Goal: Task Accomplishment & Management: Use online tool/utility

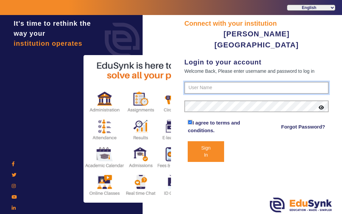
type input "7685859009"
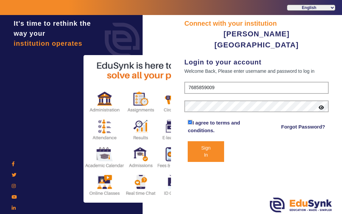
click at [206, 141] on button "Sign In" at bounding box center [206, 151] width 36 height 21
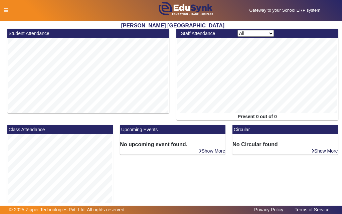
click at [5, 11] on icon at bounding box center [6, 10] width 4 height 5
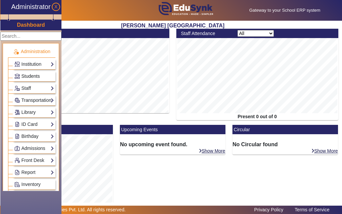
click at [32, 77] on span "Students" at bounding box center [30, 75] width 18 height 5
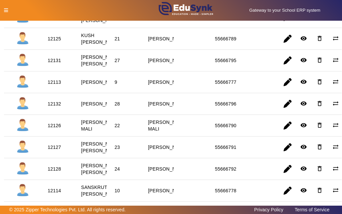
scroll to position [367, 0]
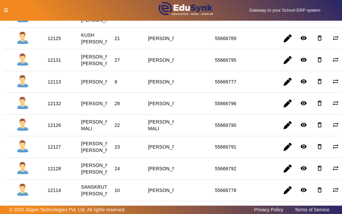
click at [54, 107] on div "12132" at bounding box center [54, 103] width 13 height 7
copy div "12132"
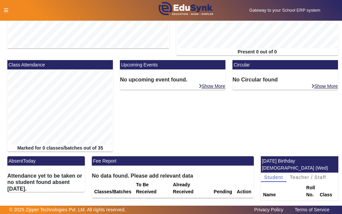
scroll to position [119, 0]
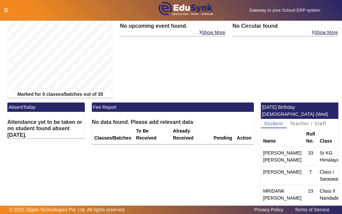
click at [5, 12] on icon at bounding box center [6, 10] width 4 height 5
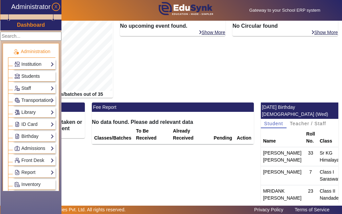
click at [26, 78] on span "Students" at bounding box center [30, 75] width 18 height 5
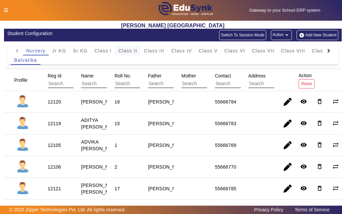
click at [127, 50] on span "Class II" at bounding box center [127, 50] width 19 height 5
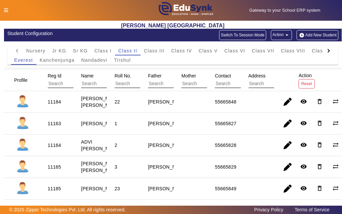
click at [57, 170] on div "11165" at bounding box center [54, 167] width 13 height 7
copy div "11165"
click at [6, 11] on icon at bounding box center [6, 10] width 4 height 5
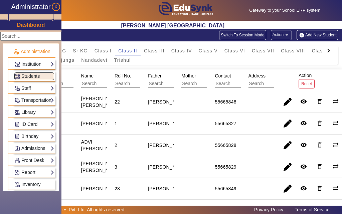
click at [30, 125] on link "ID Card" at bounding box center [34, 125] width 40 height 8
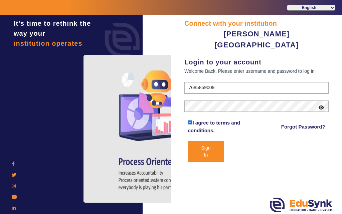
click at [206, 141] on button "Sign In" at bounding box center [206, 151] width 36 height 21
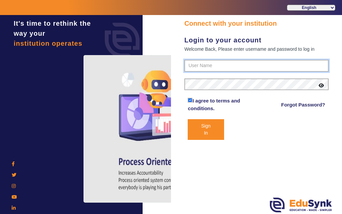
type input "7685859009"
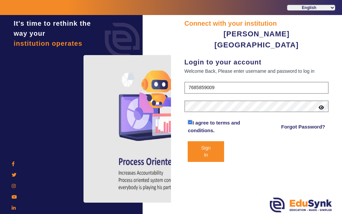
click at [204, 142] on button "Sign In" at bounding box center [206, 151] width 36 height 21
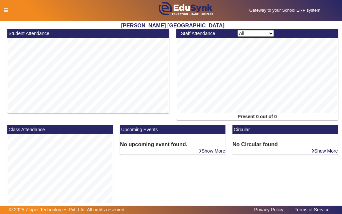
click at [6, 10] on icon at bounding box center [6, 10] width 4 height 5
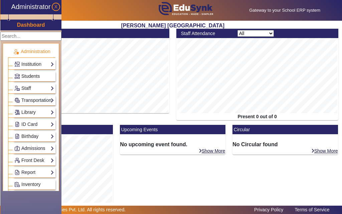
click at [30, 77] on span "Students" at bounding box center [30, 75] width 18 height 5
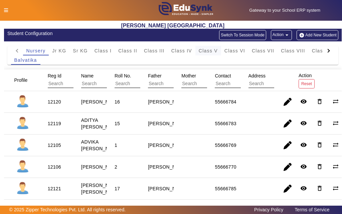
click at [204, 52] on span "Class V" at bounding box center [208, 50] width 19 height 5
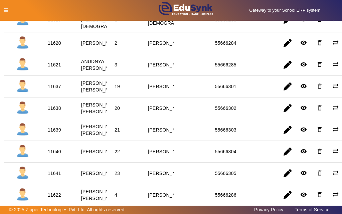
scroll to position [100, 0]
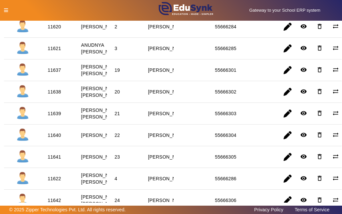
click at [56, 117] on div "11639" at bounding box center [54, 113] width 13 height 7
copy div "11639"
click at [6, 9] on icon at bounding box center [6, 10] width 4 height 5
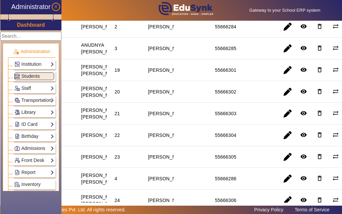
click at [26, 111] on link "Library" at bounding box center [34, 113] width 40 height 8
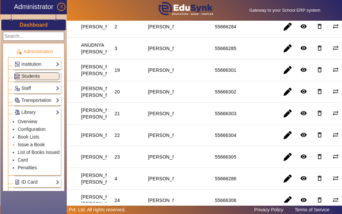
click at [26, 144] on link "Issue a Book" at bounding box center [31, 144] width 27 height 5
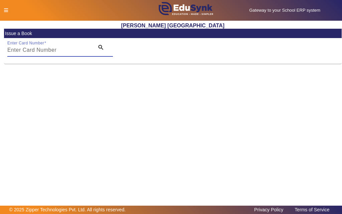
paste input "11639"
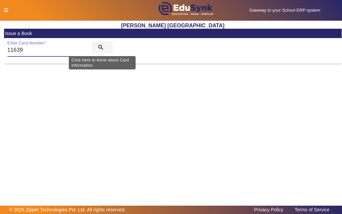
type input "11639"
click at [101, 46] on mat-icon "search" at bounding box center [101, 47] width 7 height 7
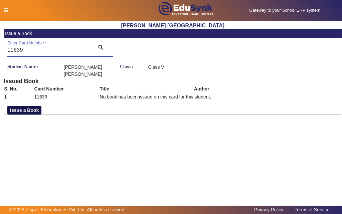
click at [22, 111] on button "Issue a Book" at bounding box center [24, 110] width 34 height 9
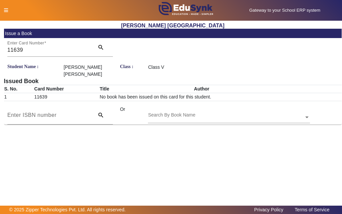
click at [220, 115] on input "text" at bounding box center [229, 117] width 162 height 7
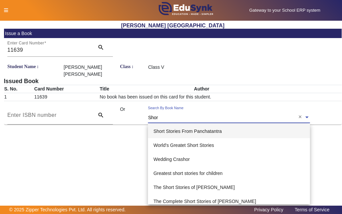
type input "Short"
click at [159, 131] on span "Short Stories From Panchatantra" at bounding box center [187, 131] width 68 height 5
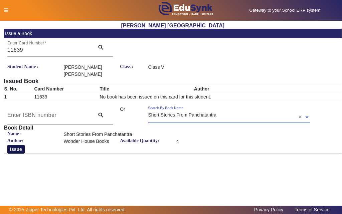
click at [18, 150] on button "Issue" at bounding box center [15, 149] width 17 height 9
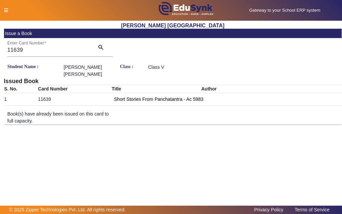
click at [4, 9] on icon at bounding box center [6, 10] width 4 height 5
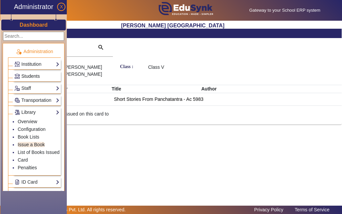
click at [42, 76] on link "Students" at bounding box center [36, 76] width 45 height 8
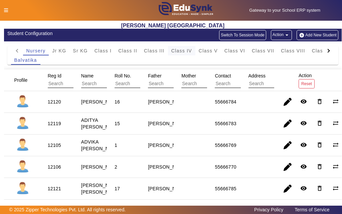
click at [178, 50] on span "Class IV" at bounding box center [181, 50] width 21 height 5
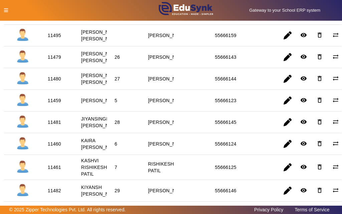
scroll to position [301, 0]
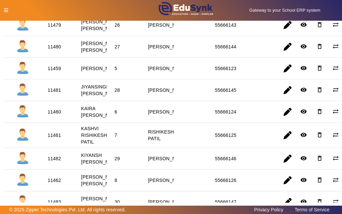
click at [57, 115] on div "11460" at bounding box center [54, 112] width 13 height 7
copy div "11460"
click at [5, 11] on icon at bounding box center [6, 10] width 4 height 5
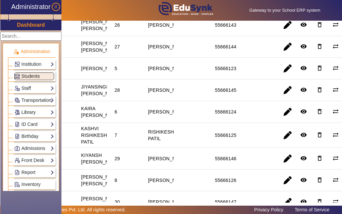
click at [25, 115] on link "Library" at bounding box center [34, 113] width 40 height 8
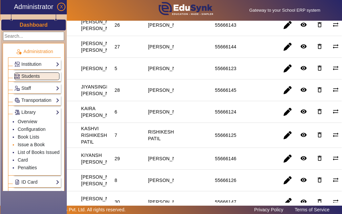
click at [26, 145] on link "Issue a Book" at bounding box center [31, 144] width 27 height 5
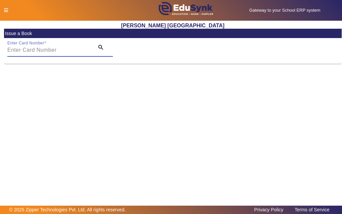
paste input "11460"
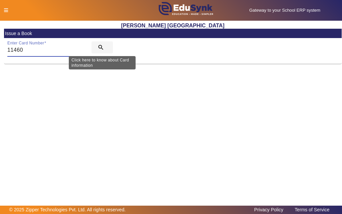
type input "11460"
click at [103, 49] on mat-icon "search" at bounding box center [101, 47] width 7 height 7
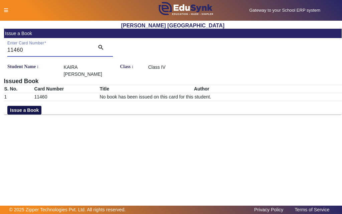
click at [33, 106] on button "Issue a Book" at bounding box center [24, 110] width 34 height 9
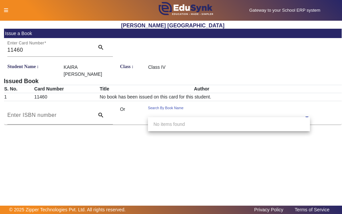
click at [207, 114] on input "text" at bounding box center [229, 117] width 162 height 7
type input "5"
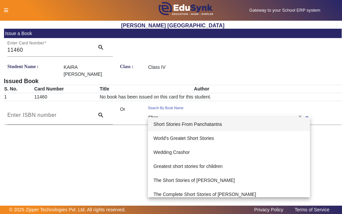
type input "Short"
click at [199, 124] on span "Short Stories From Panchatantra" at bounding box center [187, 124] width 68 height 5
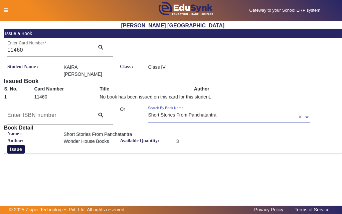
click at [18, 145] on button "Issue" at bounding box center [15, 149] width 17 height 9
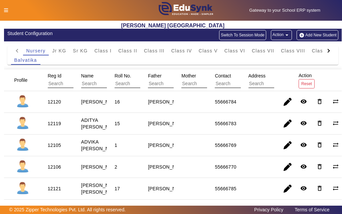
click at [5, 9] on icon at bounding box center [6, 10] width 4 height 5
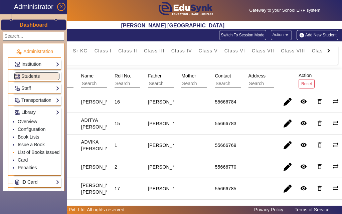
click at [34, 151] on link "List of Books Issued" at bounding box center [39, 152] width 42 height 5
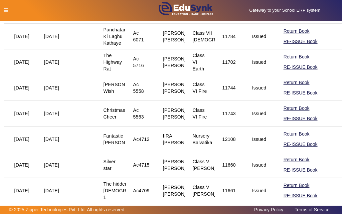
scroll to position [358, 0]
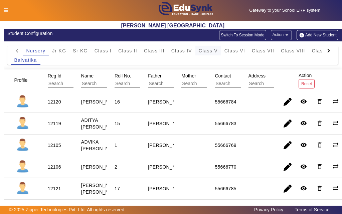
click at [213, 51] on span "Class V" at bounding box center [208, 50] width 19 height 5
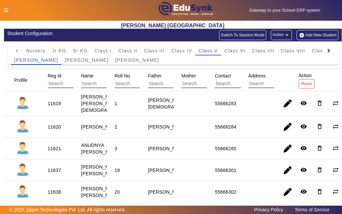
click at [5, 9] on icon at bounding box center [6, 10] width 4 height 5
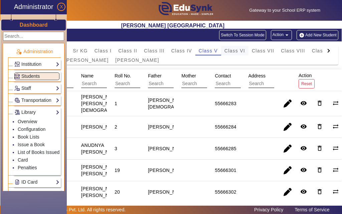
click at [235, 52] on span "Class VI" at bounding box center [234, 50] width 21 height 5
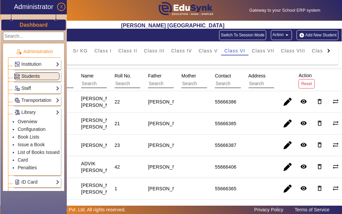
click at [28, 76] on span "Students" at bounding box center [30, 75] width 18 height 5
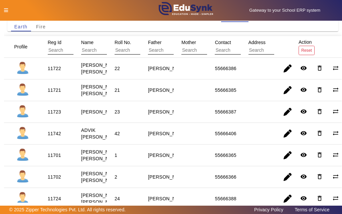
scroll to position [100, 0]
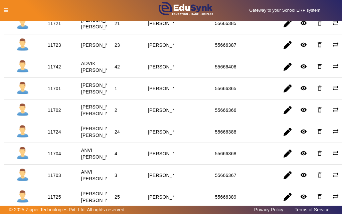
click at [55, 157] on div "11704" at bounding box center [54, 153] width 13 height 7
copy div "11704"
click at [8, 10] on icon at bounding box center [6, 10] width 4 height 5
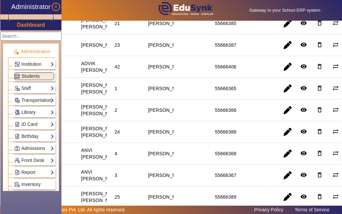
click at [31, 112] on link "Library" at bounding box center [34, 113] width 40 height 8
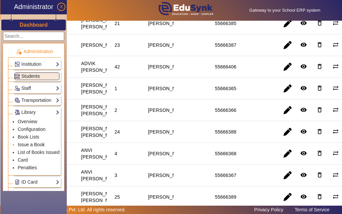
click at [29, 147] on link "Issue a Book" at bounding box center [31, 144] width 27 height 5
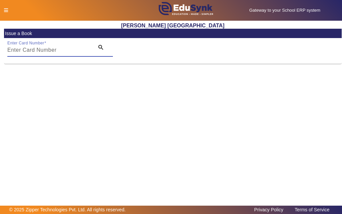
paste input "11704"
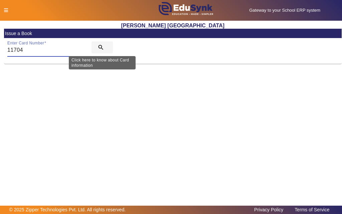
type input "11704"
click at [99, 47] on mat-icon "search" at bounding box center [101, 47] width 7 height 7
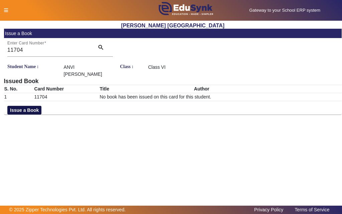
click at [19, 111] on button "Issue a Book" at bounding box center [24, 110] width 34 height 9
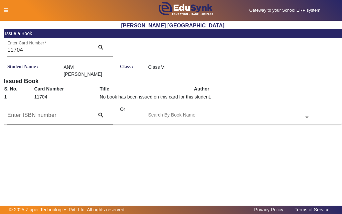
click at [226, 116] on input "text" at bounding box center [229, 117] width 162 height 7
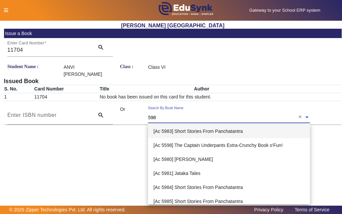
type input "5986"
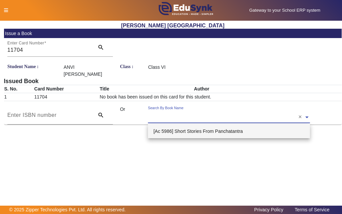
click at [306, 116] on span at bounding box center [307, 116] width 6 height 7
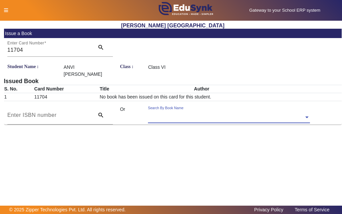
click at [308, 118] on span at bounding box center [307, 116] width 6 height 7
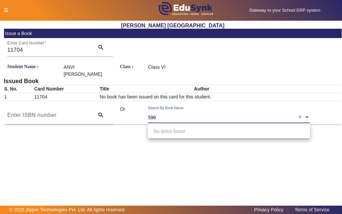
type input "5988"
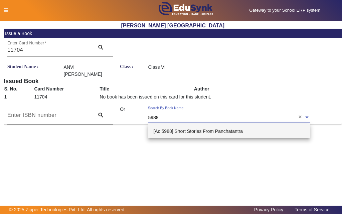
click at [195, 132] on span "[Ac 5988] Short Stories From Panchatantra" at bounding box center [198, 131] width 90 height 5
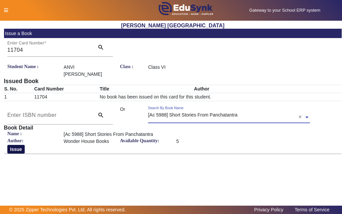
click at [18, 149] on button "Issue" at bounding box center [15, 149] width 17 height 9
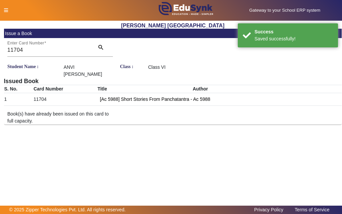
click at [6, 10] on icon at bounding box center [6, 10] width 4 height 5
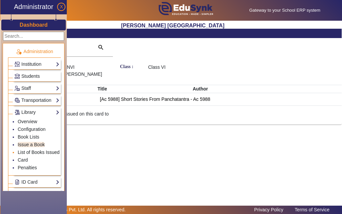
click at [33, 153] on link "List of Books Issued" at bounding box center [39, 152] width 42 height 5
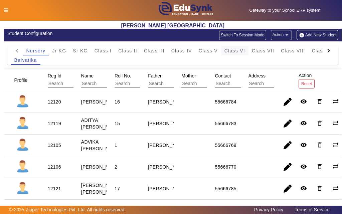
click at [229, 51] on span "Class VI" at bounding box center [234, 50] width 21 height 5
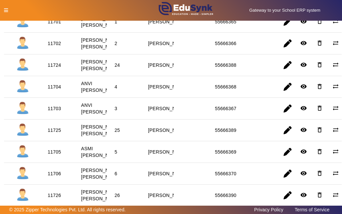
scroll to position [267, 0]
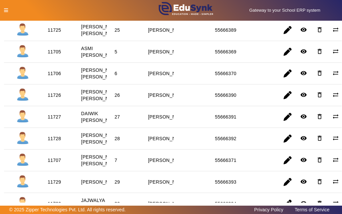
click at [53, 142] on div "11728" at bounding box center [54, 138] width 13 height 7
copy div "11728"
click at [7, 9] on icon at bounding box center [6, 10] width 4 height 5
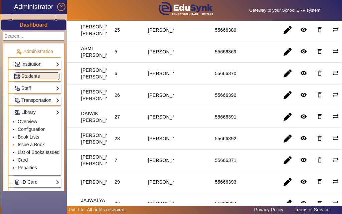
click at [30, 145] on link "Issue a Book" at bounding box center [31, 144] width 27 height 5
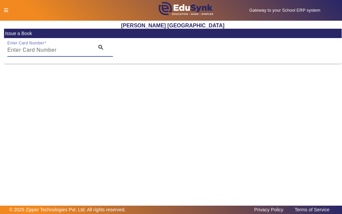
paste input "11728"
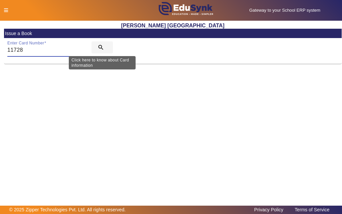
type input "11728"
click at [101, 45] on mat-icon "search" at bounding box center [101, 47] width 7 height 7
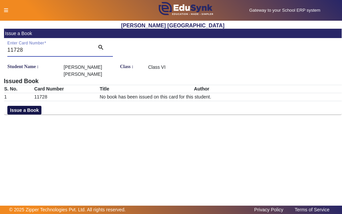
click at [33, 106] on button "Issue a Book" at bounding box center [24, 110] width 34 height 9
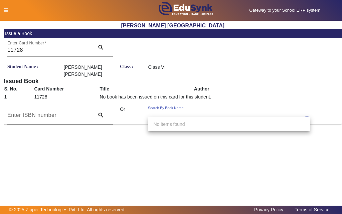
click at [214, 106] on div "Search By Book Name" at bounding box center [226, 110] width 156 height 8
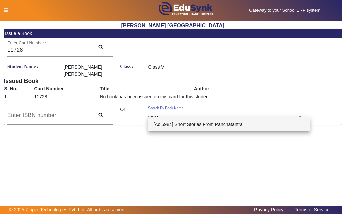
type input "5984"
click at [171, 124] on span "[Ac 5984] Short Stories From Panchatantra" at bounding box center [198, 124] width 90 height 5
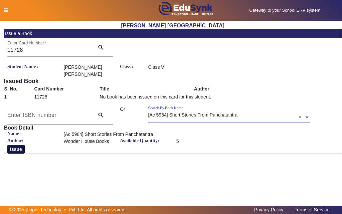
click at [16, 145] on button "Issue" at bounding box center [15, 149] width 17 height 9
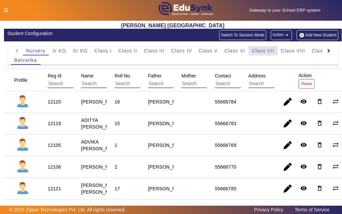
click at [258, 51] on span "Class VII" at bounding box center [263, 50] width 22 height 5
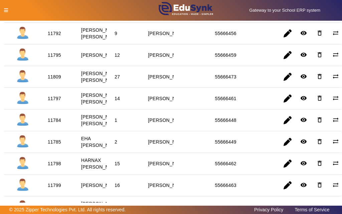
scroll to position [234, 0]
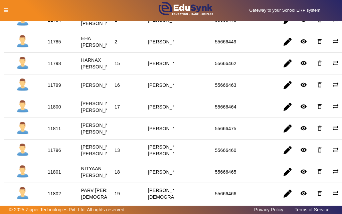
click at [55, 110] on div "11800" at bounding box center [54, 107] width 13 height 7
copy div "11800"
click at [5, 13] on div at bounding box center [71, 10] width 142 height 7
click at [6, 11] on icon at bounding box center [6, 10] width 4 height 5
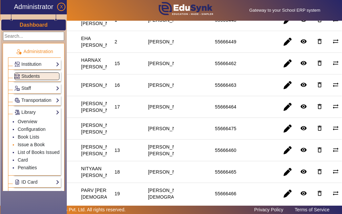
click at [26, 145] on link "Issue a Book" at bounding box center [31, 144] width 27 height 5
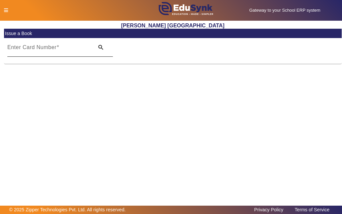
click at [35, 52] on input "Enter Card Number" at bounding box center [48, 50] width 83 height 8
paste input "11800"
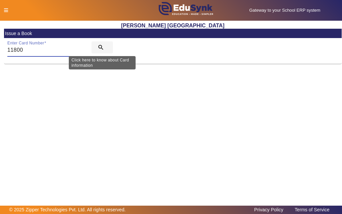
type input "11800"
click at [101, 46] on mat-icon "search" at bounding box center [101, 47] width 7 height 7
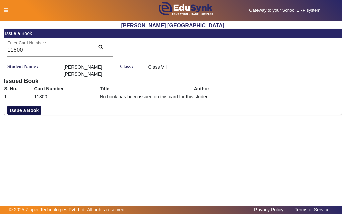
click at [33, 106] on button "Issue a Book" at bounding box center [24, 110] width 34 height 9
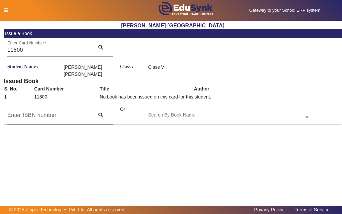
click at [206, 106] on div "Search By Book Name" at bounding box center [226, 110] width 156 height 8
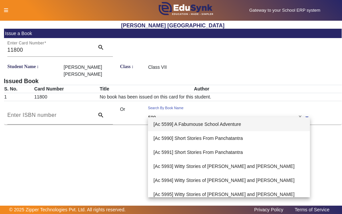
type input "5991"
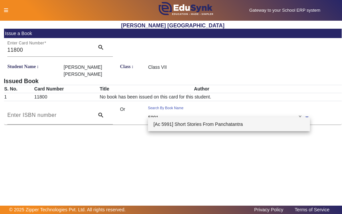
click at [183, 124] on span "[Ac 5991] Short Stories From Panchatantra" at bounding box center [198, 124] width 90 height 5
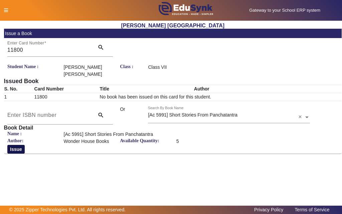
click at [13, 145] on button "Issue" at bounding box center [15, 149] width 17 height 9
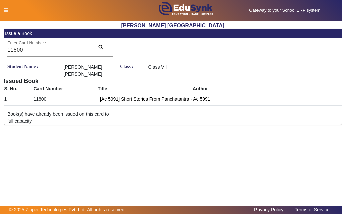
click at [5, 9] on icon at bounding box center [6, 10] width 4 height 5
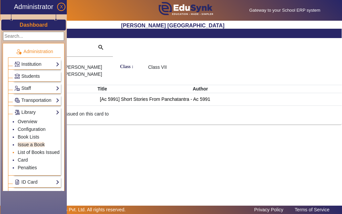
click at [37, 151] on link "List of Books Issued" at bounding box center [39, 152] width 42 height 5
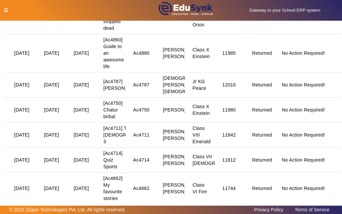
scroll to position [969, 0]
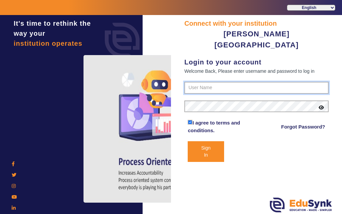
type input "7685859009"
